Goal: Task Accomplishment & Management: Manage account settings

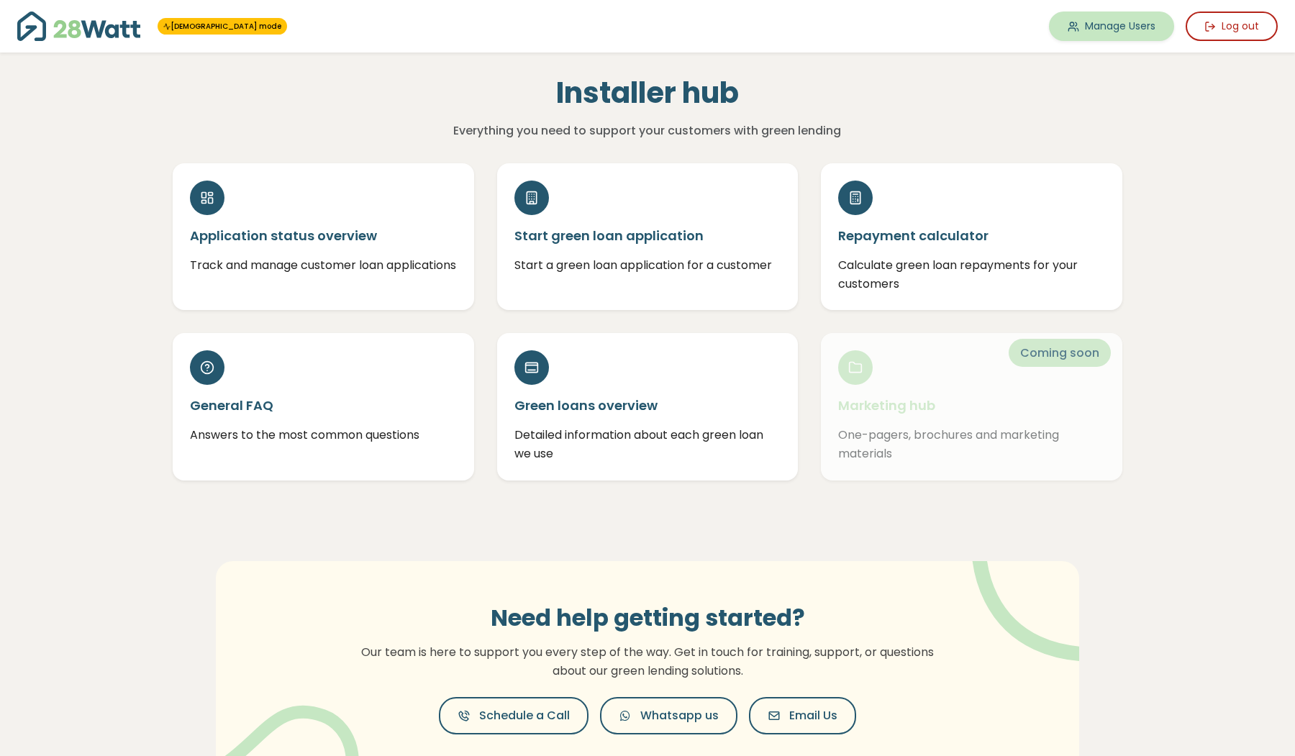
click at [1080, 17] on link "Manage Users" at bounding box center [1111, 26] width 125 height 29
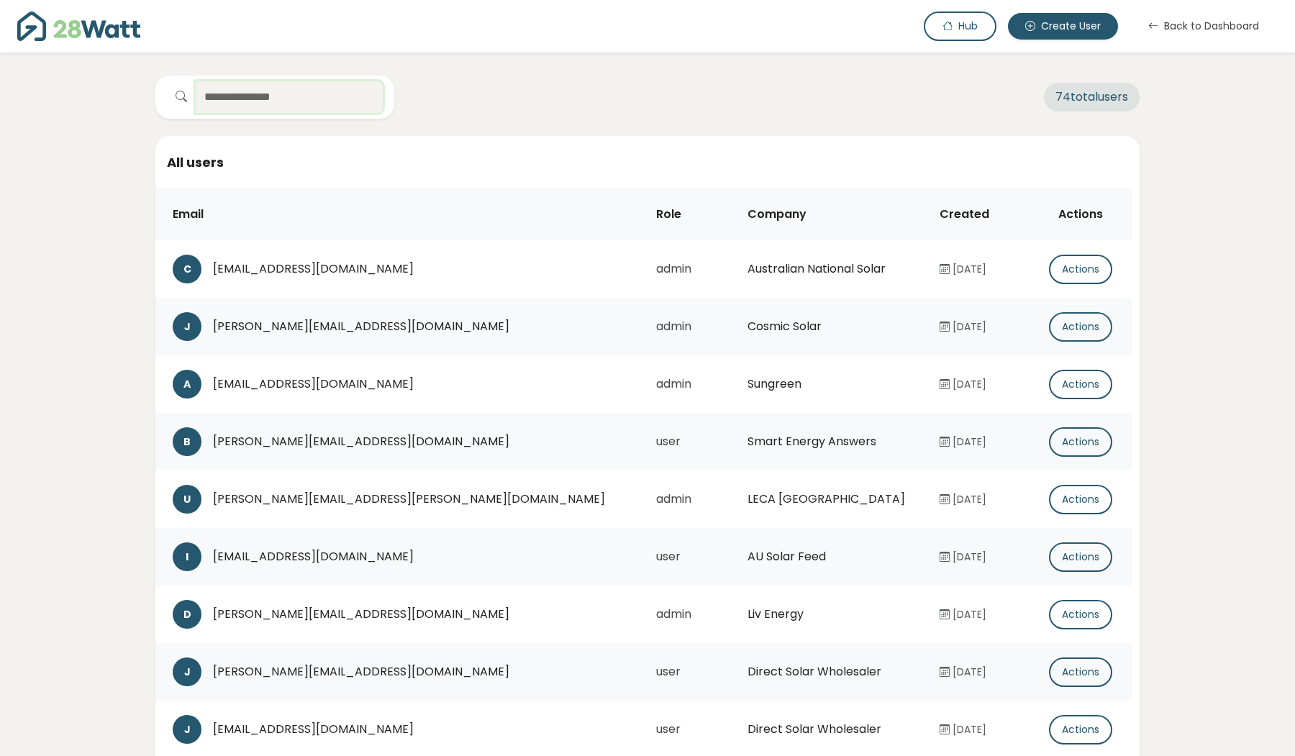
click at [309, 96] on input "text" at bounding box center [289, 97] width 187 height 32
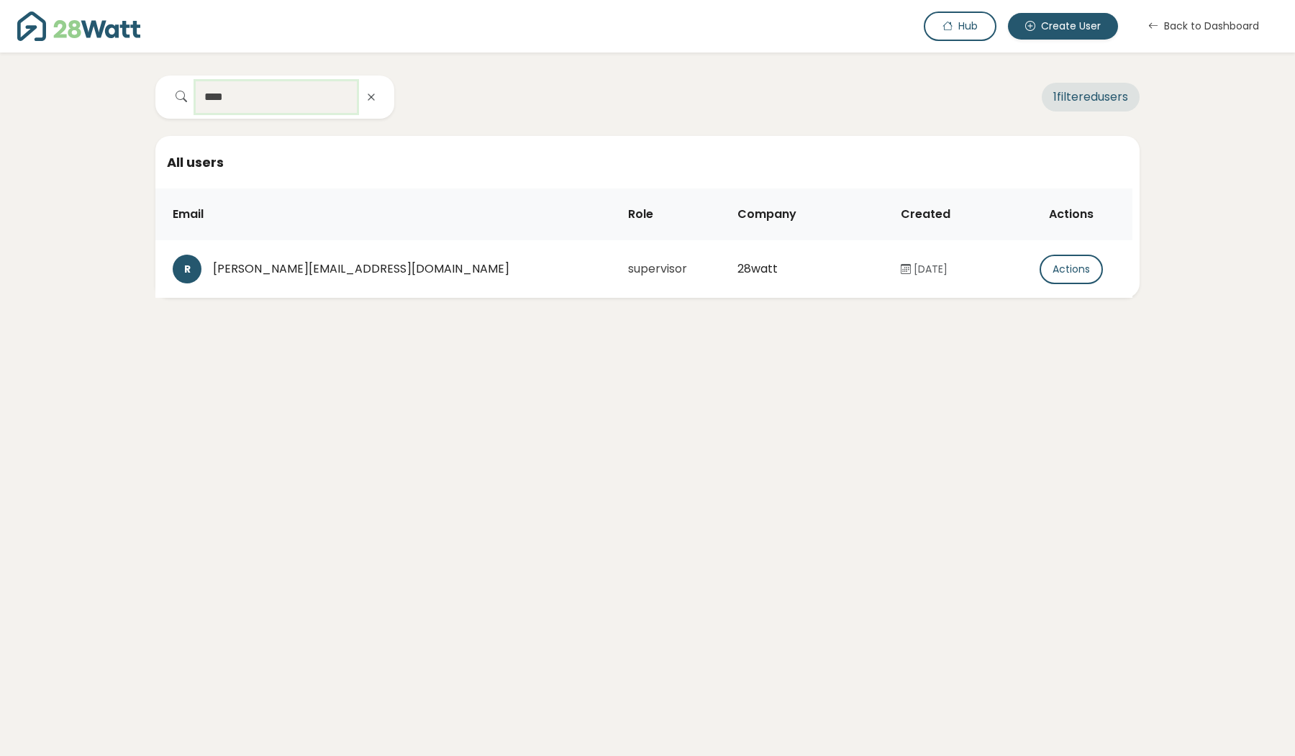
type input "*****"
drag, startPoint x: 309, startPoint y: 96, endPoint x: 1042, endPoint y: 273, distance: 753.9
click at [1042, 273] on button "Actions" at bounding box center [1070, 269] width 63 height 29
click at [1057, 289] on button "Create password link" at bounding box center [1052, 298] width 160 height 29
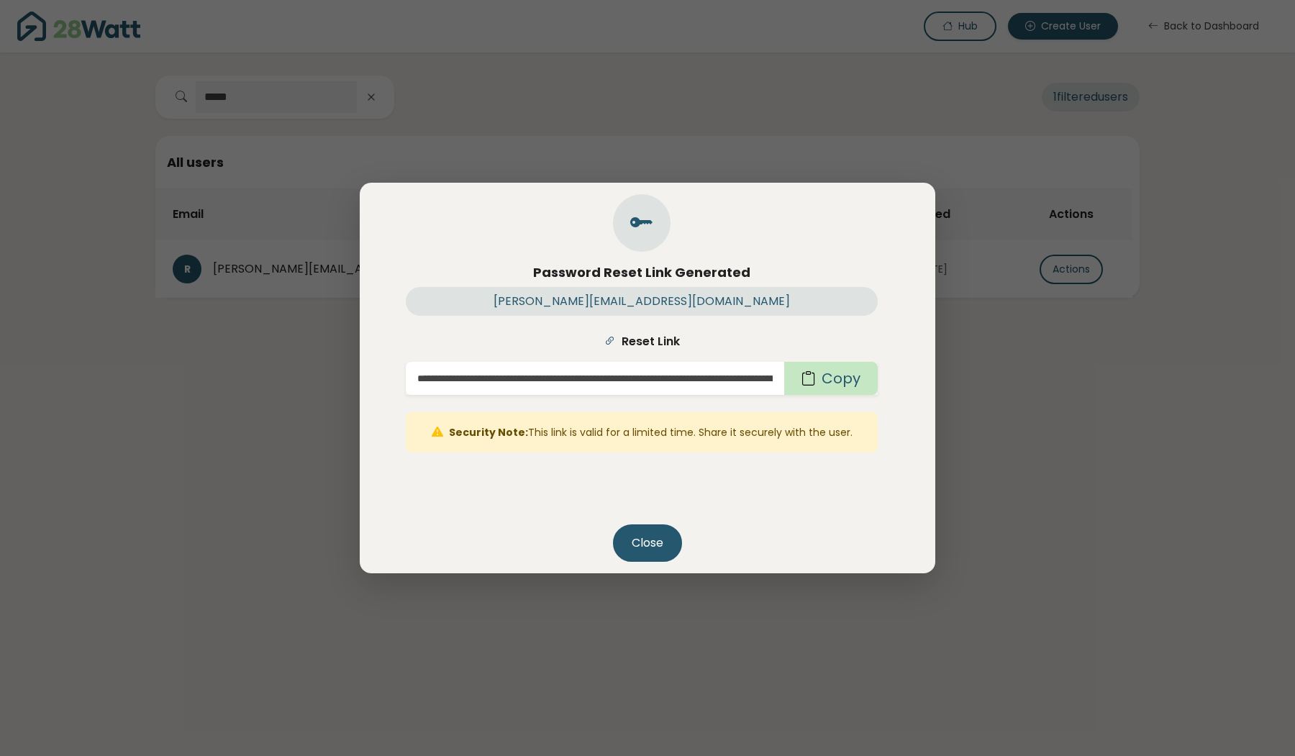
click at [827, 379] on button "Copy" at bounding box center [831, 378] width 94 height 33
click at [627, 559] on button "Close" at bounding box center [647, 542] width 69 height 37
